Goal: Information Seeking & Learning: Understand process/instructions

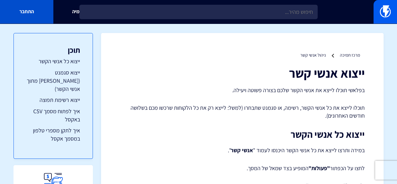
click at [23, 11] on link "התחבר" at bounding box center [26, 12] width 53 height 24
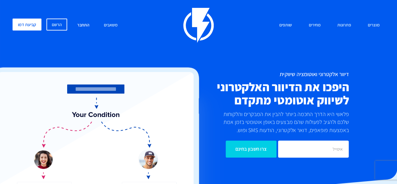
click at [86, 24] on link "התחבר" at bounding box center [83, 25] width 22 height 13
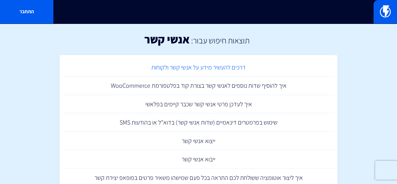
click at [238, 66] on link "דרכים להעשיר מידע על אנשי קשר ולקוחות" at bounding box center [199, 67] width 272 height 19
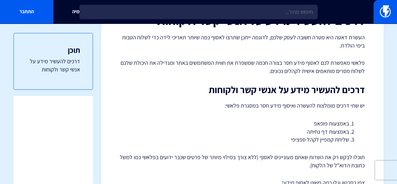
scroll to position [30, 0]
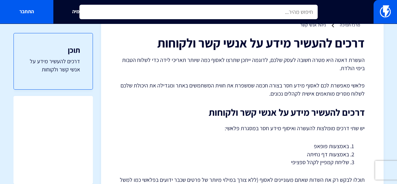
click at [294, 9] on input "text" at bounding box center [198, 12] width 238 height 14
type input "ר"
type input "הוספת קבוצת אנשי קשר"
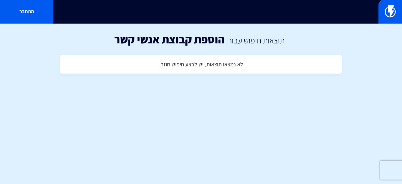
click at [221, 63] on h4 "לא נמצאו תוצאות, יש לבצע חיפוש חוזר." at bounding box center [201, 64] width 84 height 6
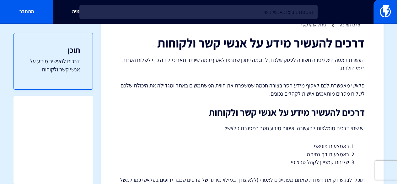
drag, startPoint x: 297, startPoint y: 13, endPoint x: 322, endPoint y: 13, distance: 24.8
click at [322, 13] on div "הוספת קבוצת אנשי קשר אקדמיה התחבר" at bounding box center [198, 12] width 397 height 24
type input "קבוצת אנשי קשר"
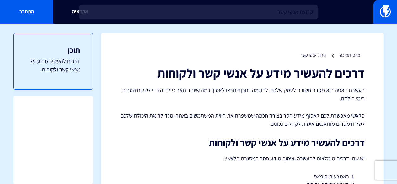
click at [293, 11] on input "קבוצת אנשי קשר" at bounding box center [198, 12] width 238 height 14
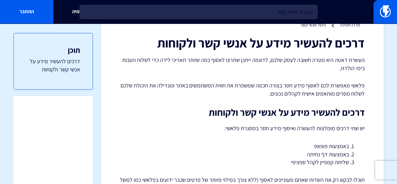
click at [292, 12] on input "קבוצת אנשי קשר" at bounding box center [198, 12] width 238 height 14
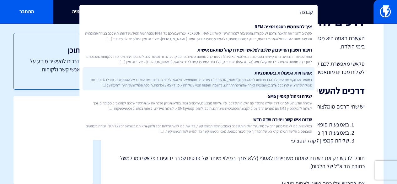
scroll to position [61, 0]
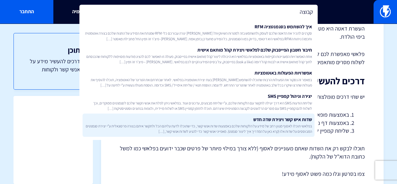
type input "קבוצה"
click at [291, 122] on link "שדות איש קשר ויצירת שדה חדש בפלאשי תוכלו לאסוף מגוון רחב של מידע על הלקוחות שלכ…" at bounding box center [199, 124] width 232 height 23
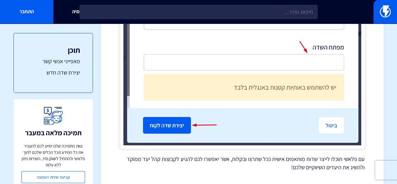
scroll to position [1325, 0]
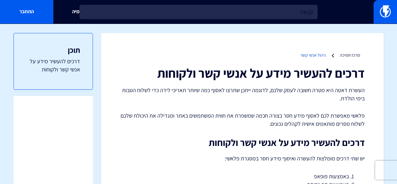
click at [310, 54] on link "ניהול אנשי קשר" at bounding box center [312, 55] width 25 height 6
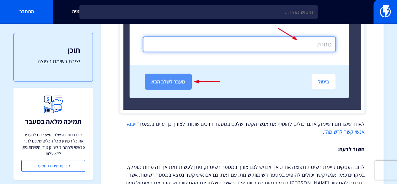
scroll to position [526, 0]
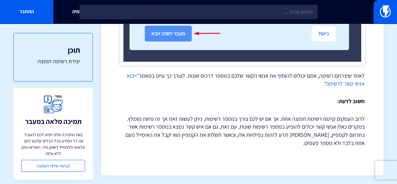
click at [132, 75] on link ""ייבוא אנשי קשר לרשימה"." at bounding box center [246, 79] width 238 height 15
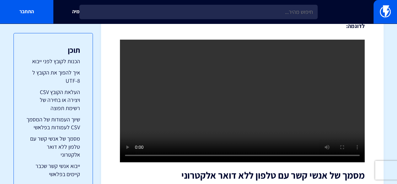
scroll to position [2172, 0]
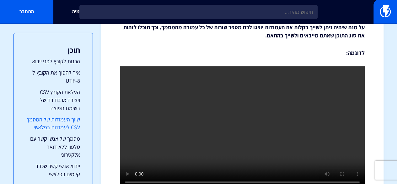
click at [70, 125] on link "שיוך העמודות של המסמך CSV לעמודות בפלאשי" at bounding box center [53, 123] width 54 height 16
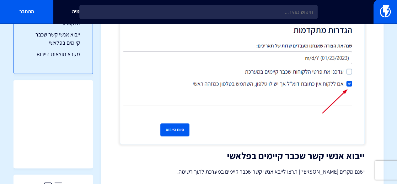
scroll to position [96, 0]
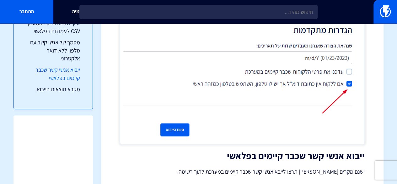
click at [72, 82] on link "ייבוא אנשי קשר שכבר קיימים בפלאשי" at bounding box center [53, 74] width 54 height 16
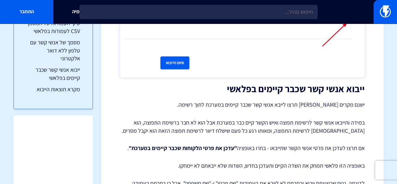
scroll to position [2423, 0]
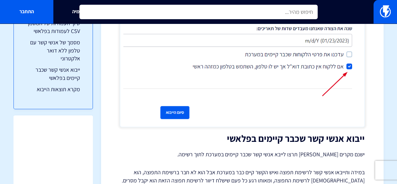
click at [283, 16] on input "text" at bounding box center [198, 12] width 238 height 14
paste input "חבר את רשימת התפוצה לטופס באתר"
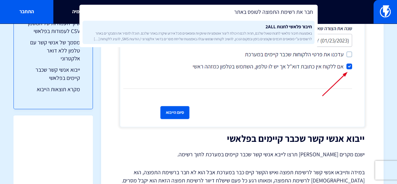
type input "חבר את רשימת התפוצה לטופס באתר"
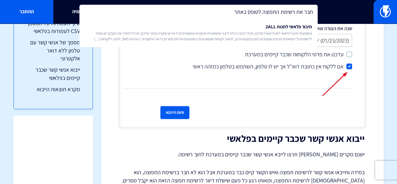
click at [298, 26] on link "חיבור פלאשי לחנות 2ALL באמצעות חיבור פלאשי לחנות טואול שלכם, תהיה לכם היכולת לי…" at bounding box center [199, 32] width 232 height 23
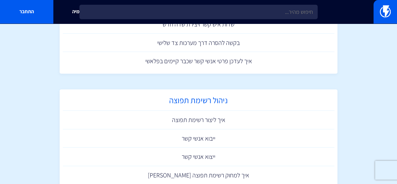
scroll to position [188, 0]
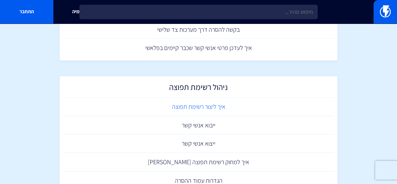
click at [217, 104] on link "איך ליצור רשימת תפוצה" at bounding box center [199, 106] width 272 height 19
click at [219, 126] on link "ייבוא אנשי קשר" at bounding box center [199, 125] width 272 height 19
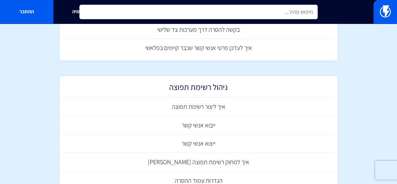
click at [264, 13] on input "text" at bounding box center [198, 12] width 238 height 14
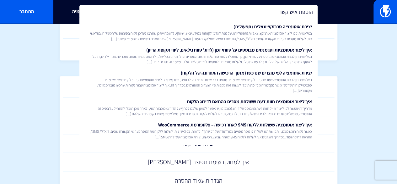
type input "הוספת איש קשר"
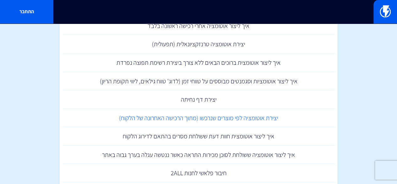
scroll to position [125, 0]
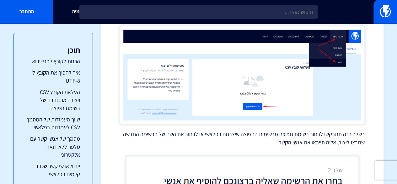
scroll to position [1569, 0]
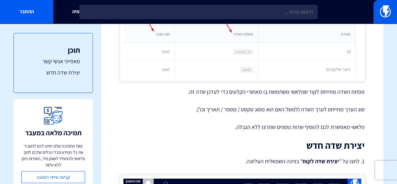
scroll to position [753, 0]
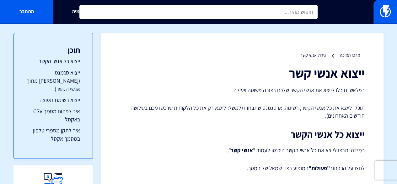
click at [295, 13] on input "text" at bounding box center [198, 12] width 238 height 14
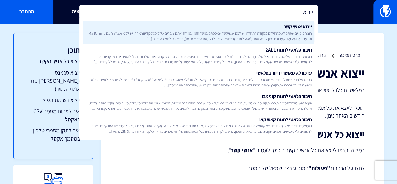
type input "ייבוא"
click at [302, 36] on span "רוב הסיכויים שאתם לא מתחילים מנקודת התחלה ויש לכם אנשי קשר שאספתם במשך הזמן.במי…" at bounding box center [198, 35] width 227 height 11
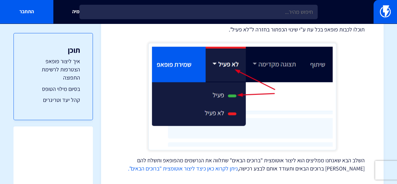
scroll to position [1578, 0]
